Goal: Transaction & Acquisition: Purchase product/service

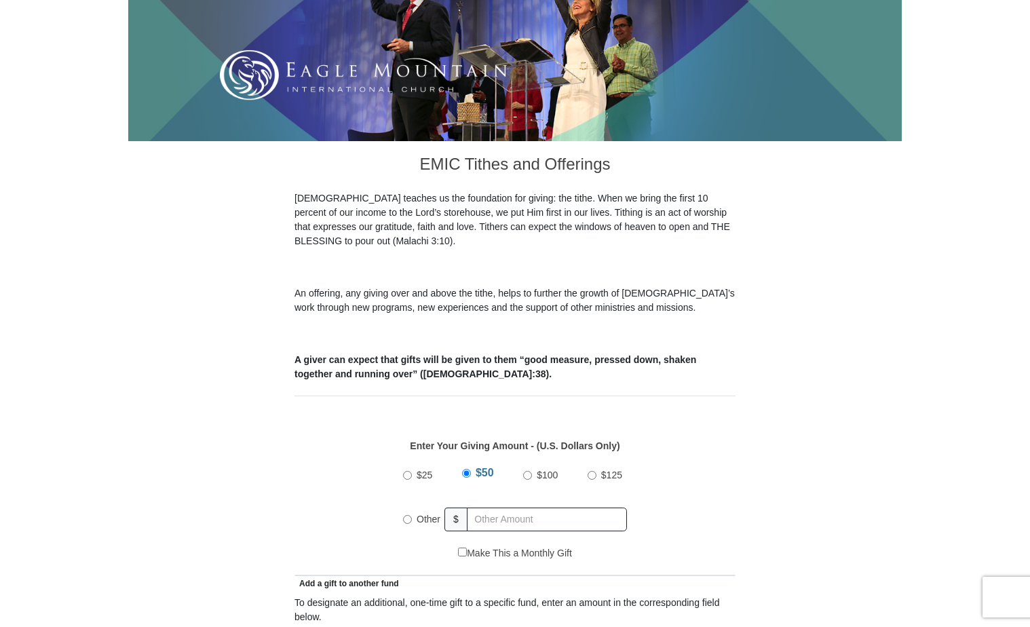
scroll to position [271, 0]
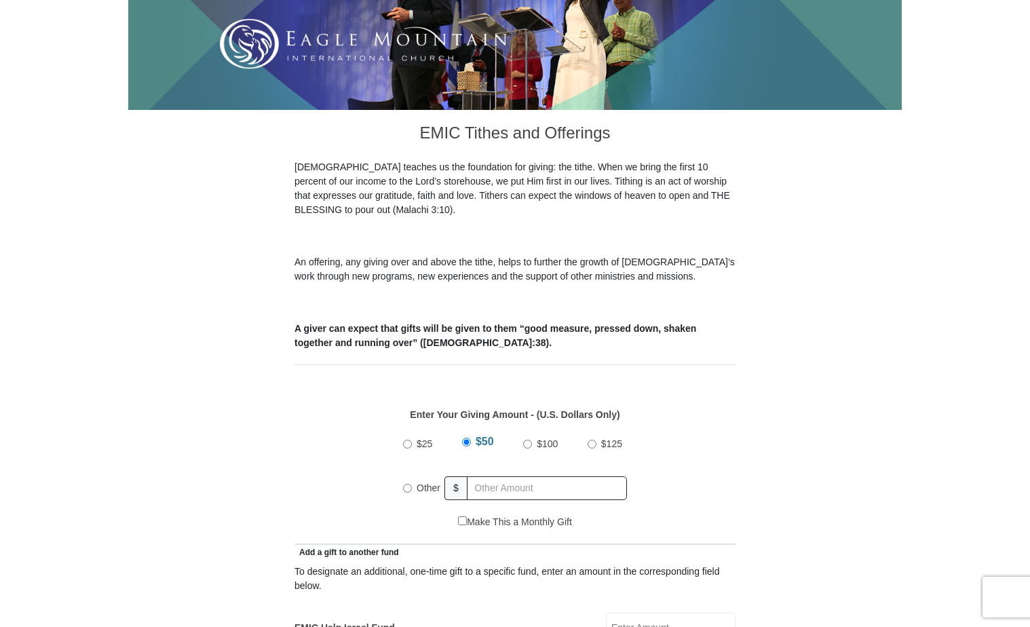
click at [407, 484] on input "Other" at bounding box center [407, 488] width 9 height 9
radio input "true"
type input "387.00"
type input "100.00"
type input "[PERSON_NAME]"
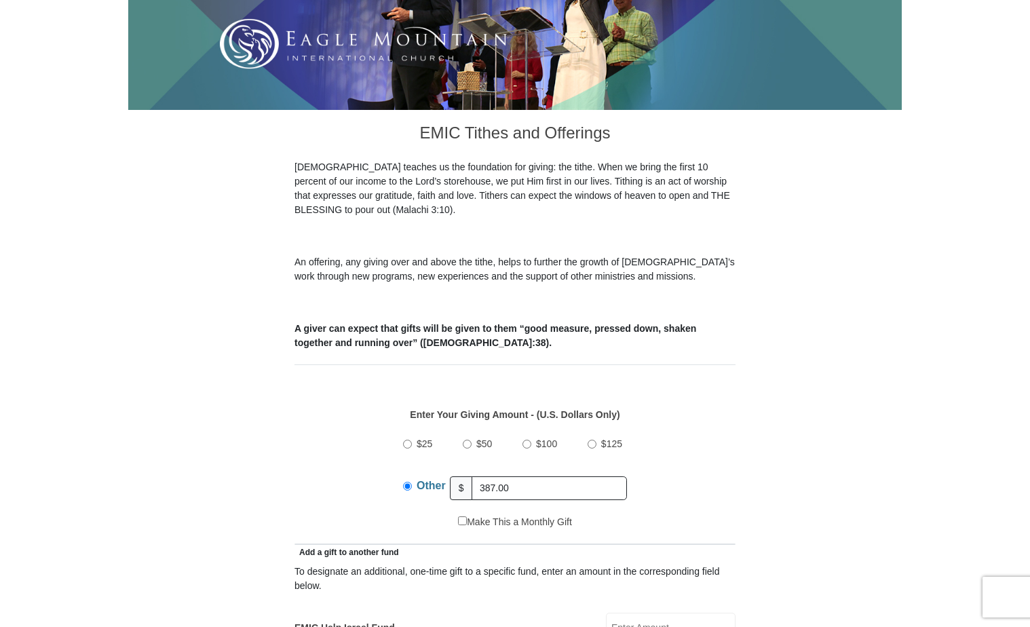
type input "L'Hoste"
type input "[EMAIL_ADDRESS][DOMAIN_NAME]"
type input "[STREET_ADDRESS]"
type input "[GEOGRAPHIC_DATA]"
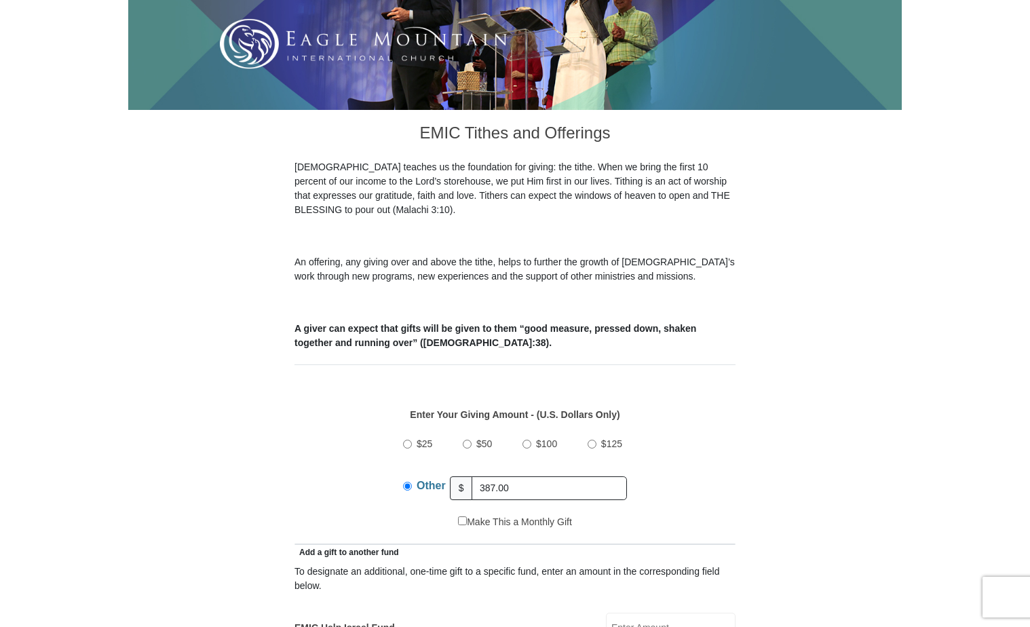
select select "[GEOGRAPHIC_DATA]"
type input "75050"
type input "9723338869"
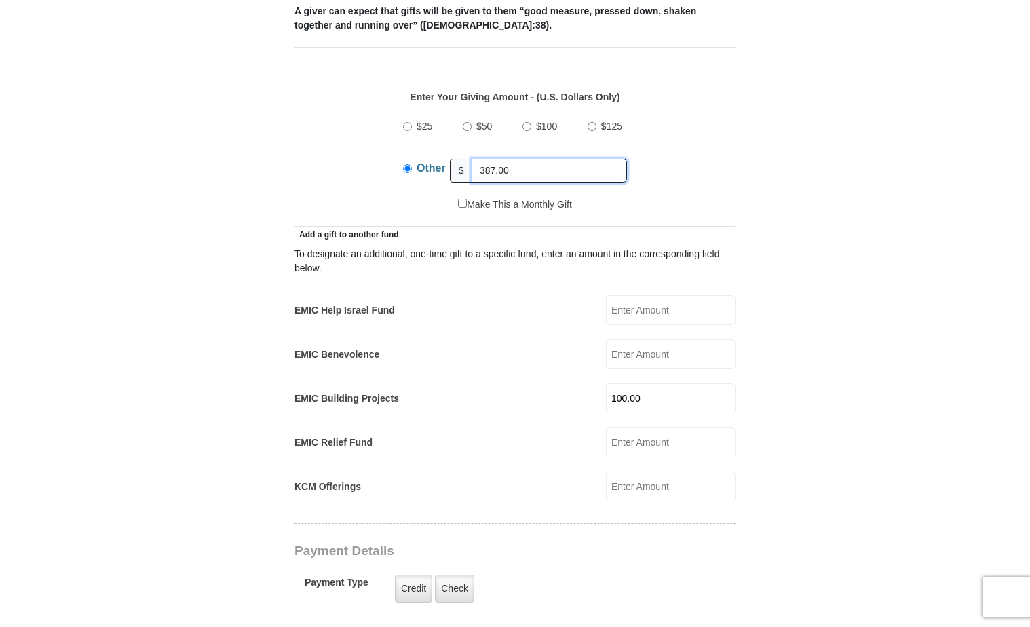
scroll to position [611, 0]
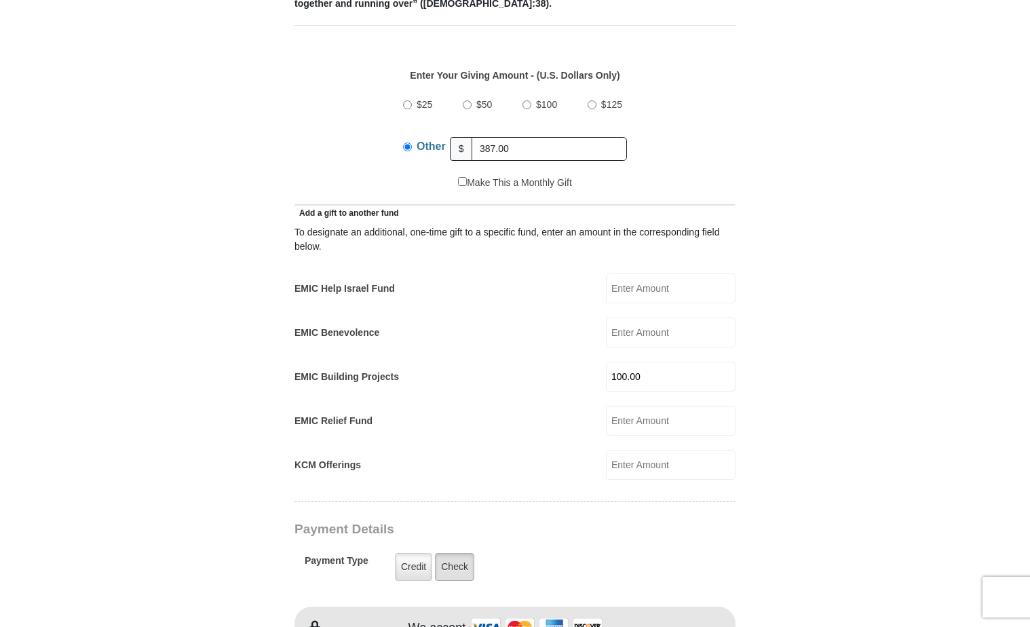
click at [463, 553] on label "Check" at bounding box center [454, 567] width 39 height 28
click at [0, 0] on input "Check" at bounding box center [0, 0] width 0 height 0
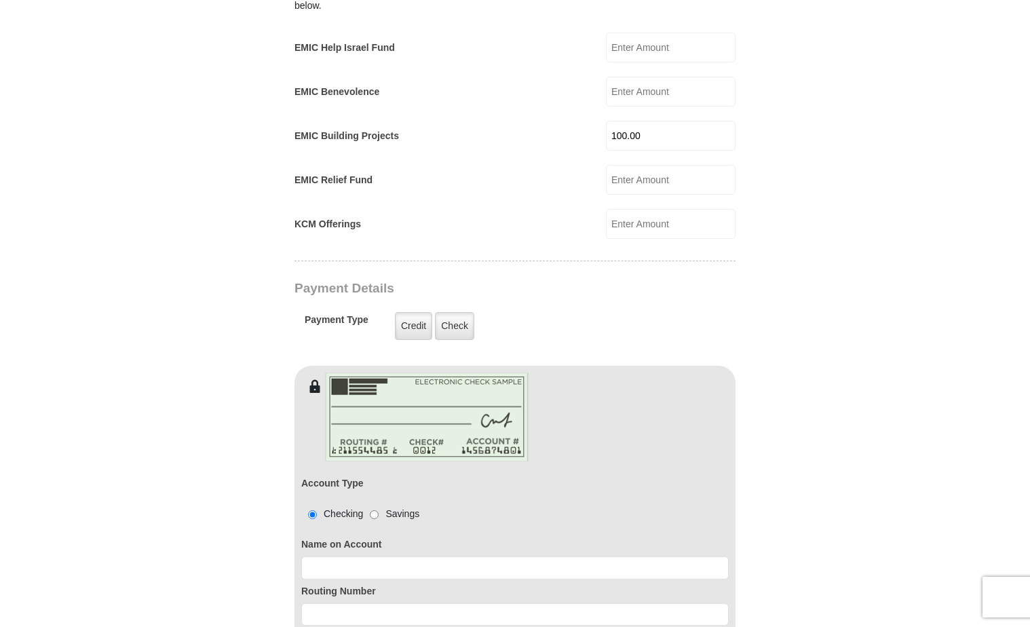
scroll to position [882, 0]
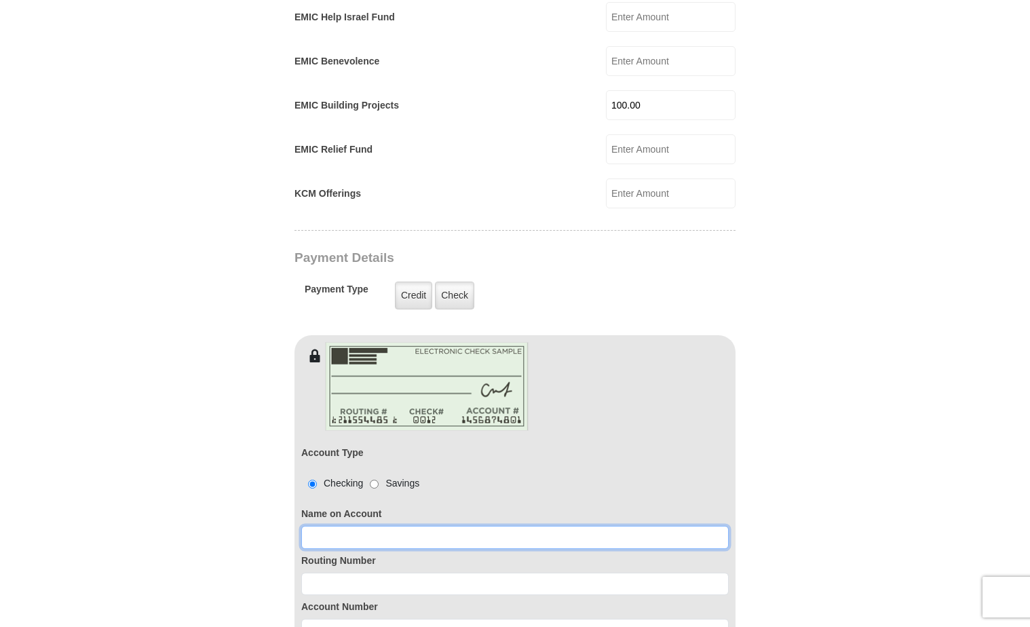
click at [583, 526] on input at bounding box center [514, 537] width 427 height 23
type input "[PERSON_NAME] A L'Hoste"
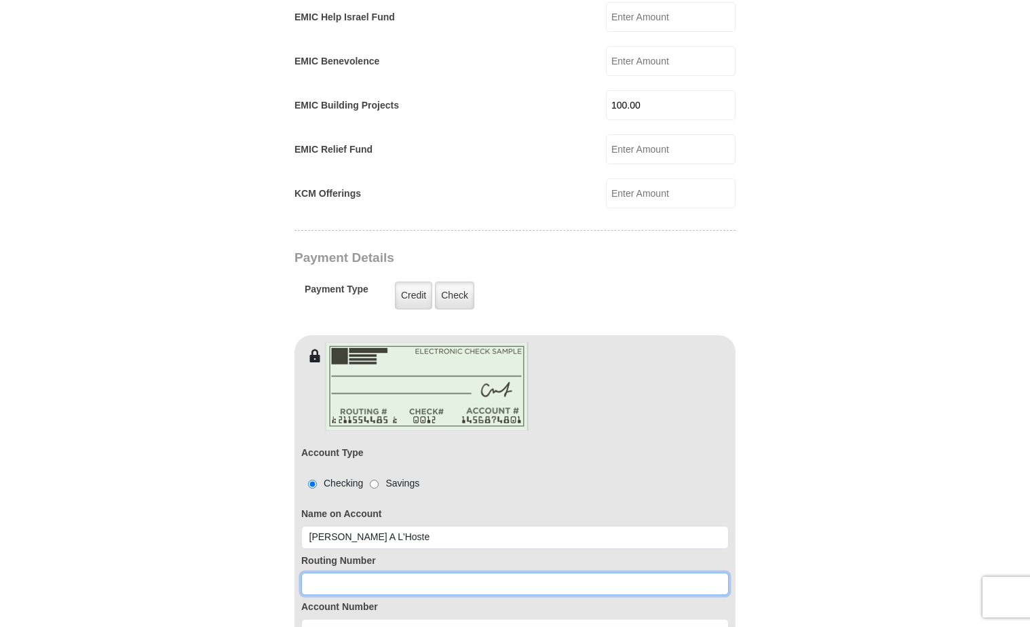
click at [477, 573] on input at bounding box center [514, 584] width 427 height 23
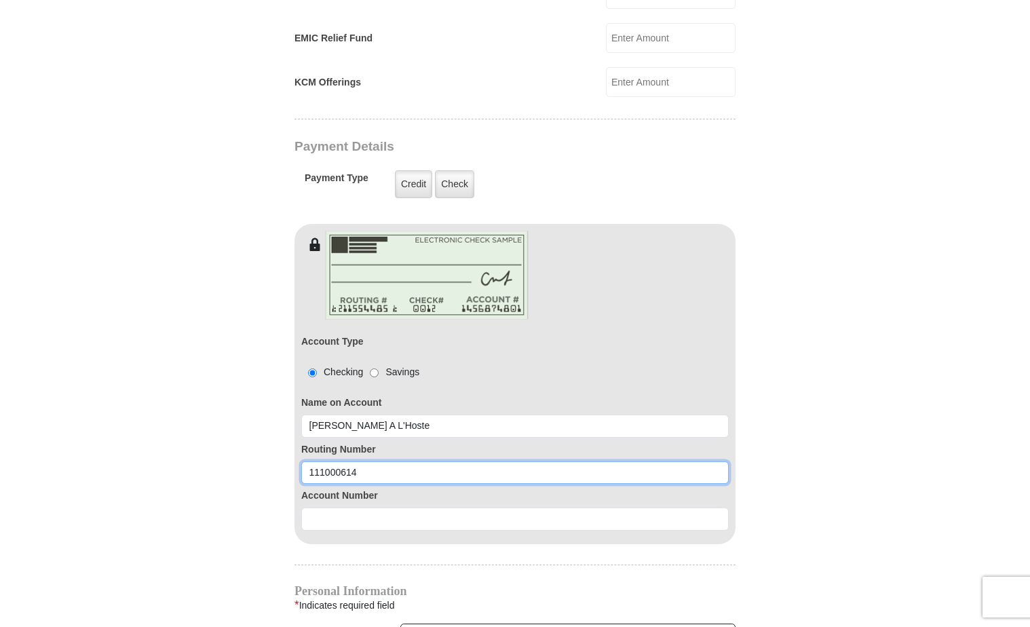
scroll to position [1018, 0]
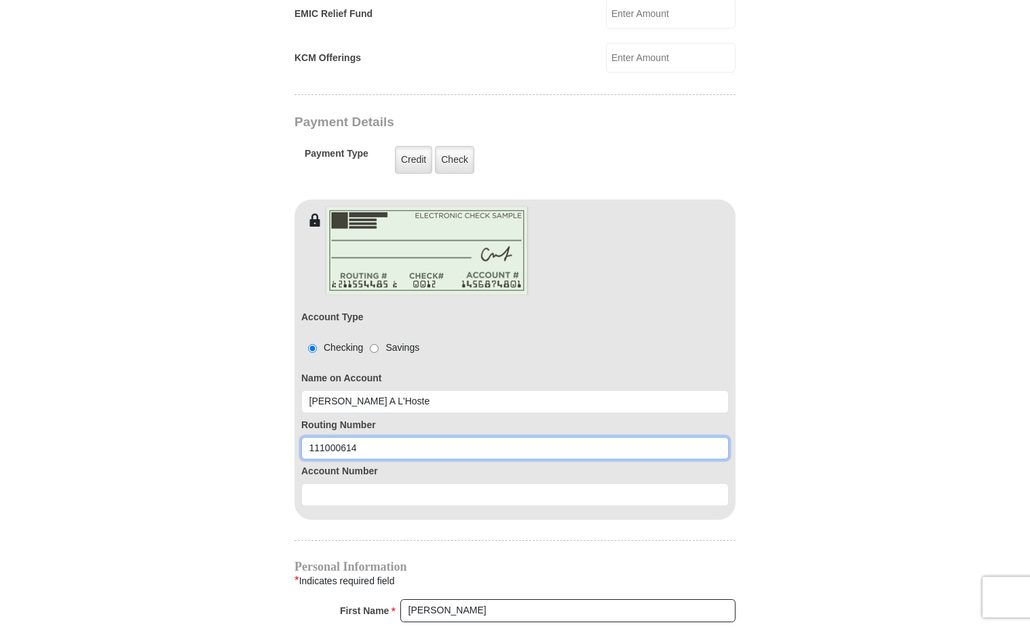
type input "111000614"
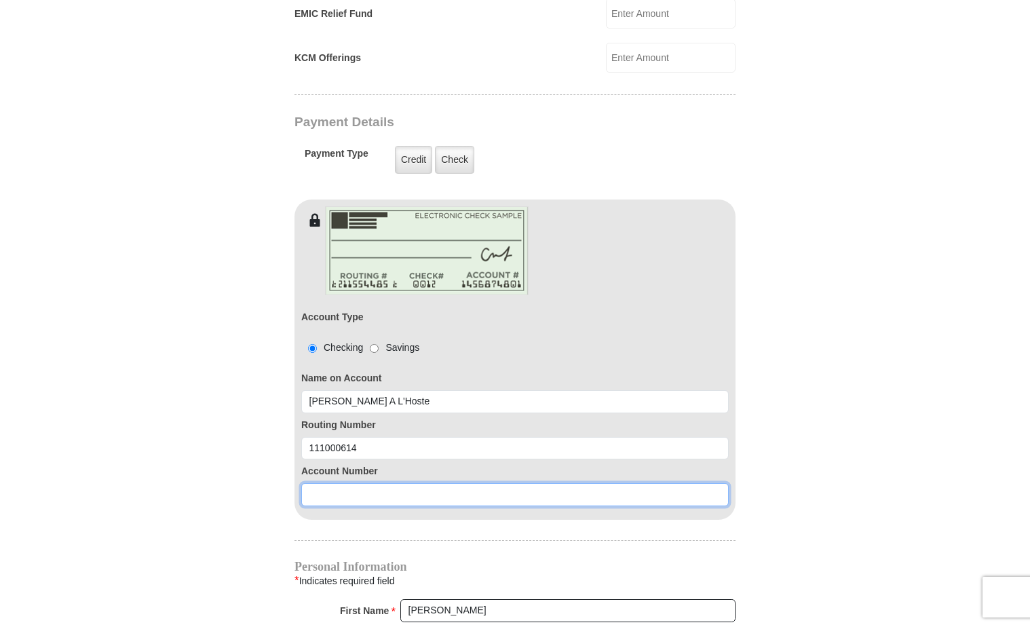
click at [368, 483] on input at bounding box center [514, 494] width 427 height 23
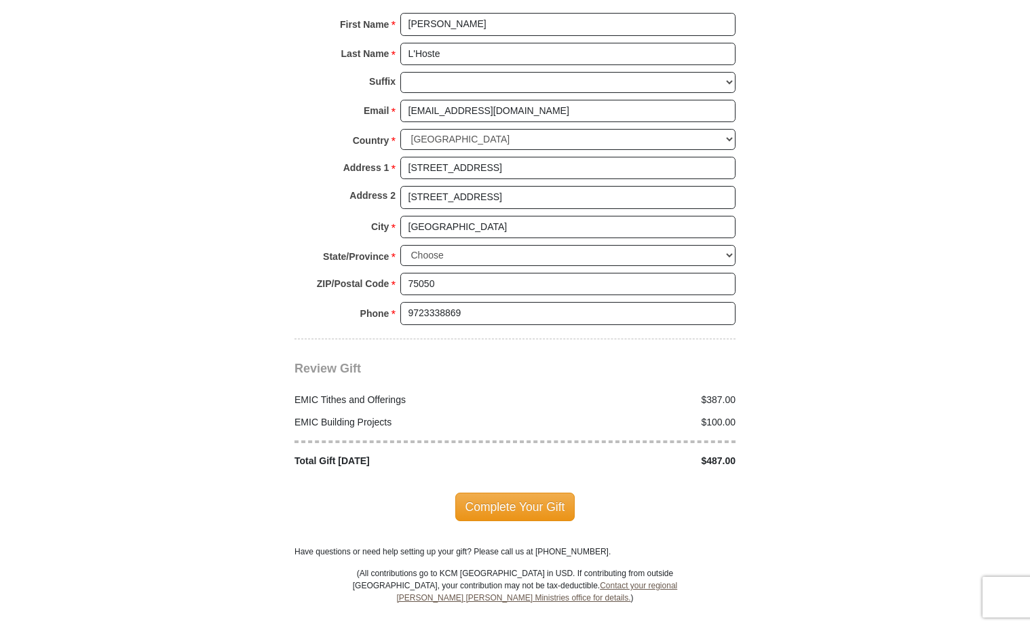
scroll to position [1628, 0]
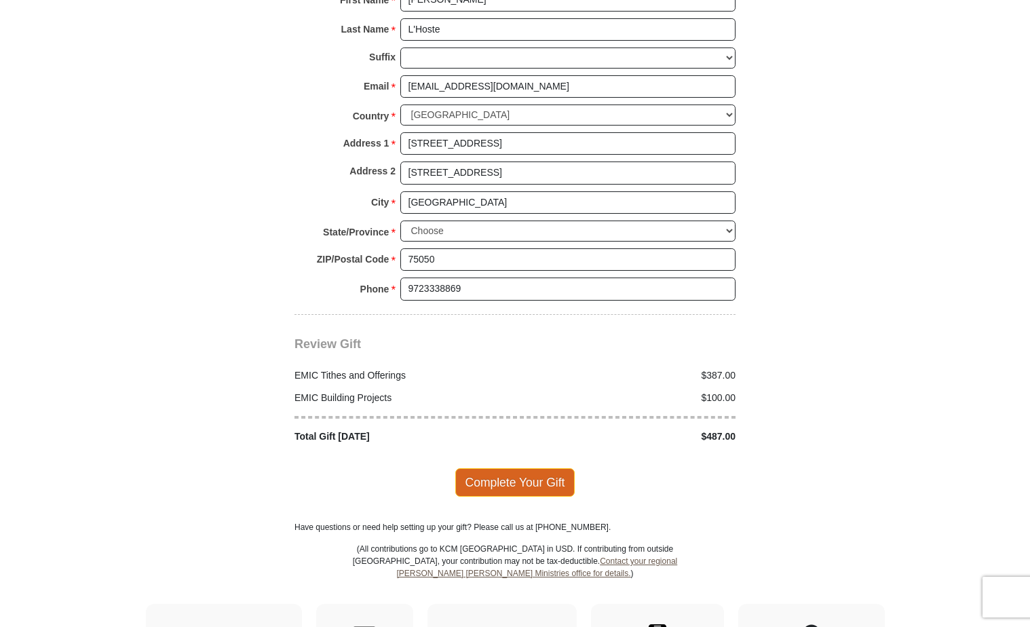
type input "011139706"
click at [508, 468] on span "Complete Your Gift" at bounding box center [515, 482] width 120 height 28
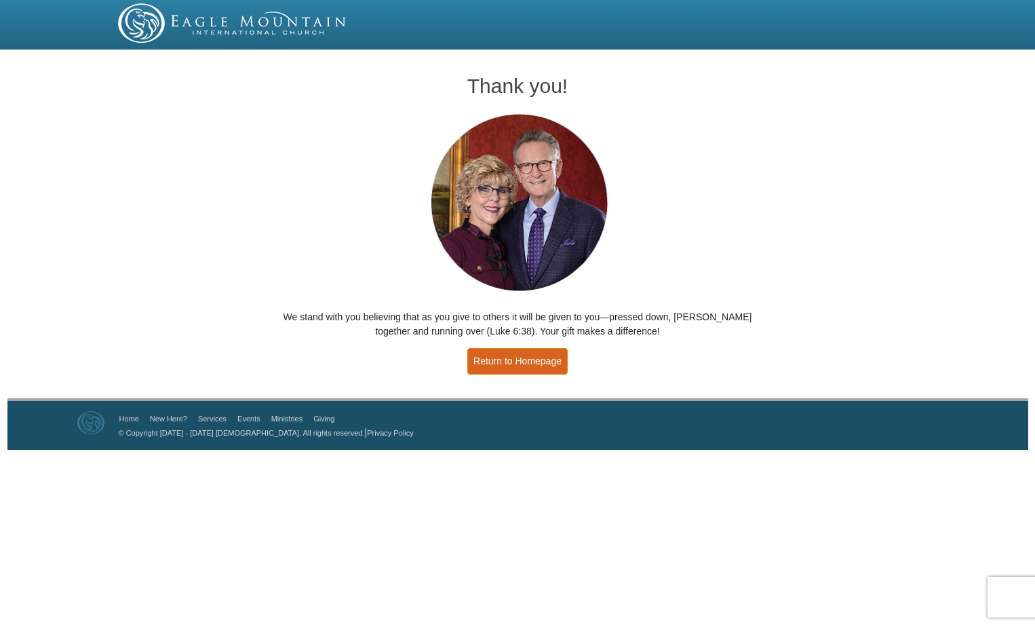
click at [543, 360] on link "Return to Homepage" at bounding box center [517, 361] width 100 height 26
